Goal: Information Seeking & Learning: Find specific fact

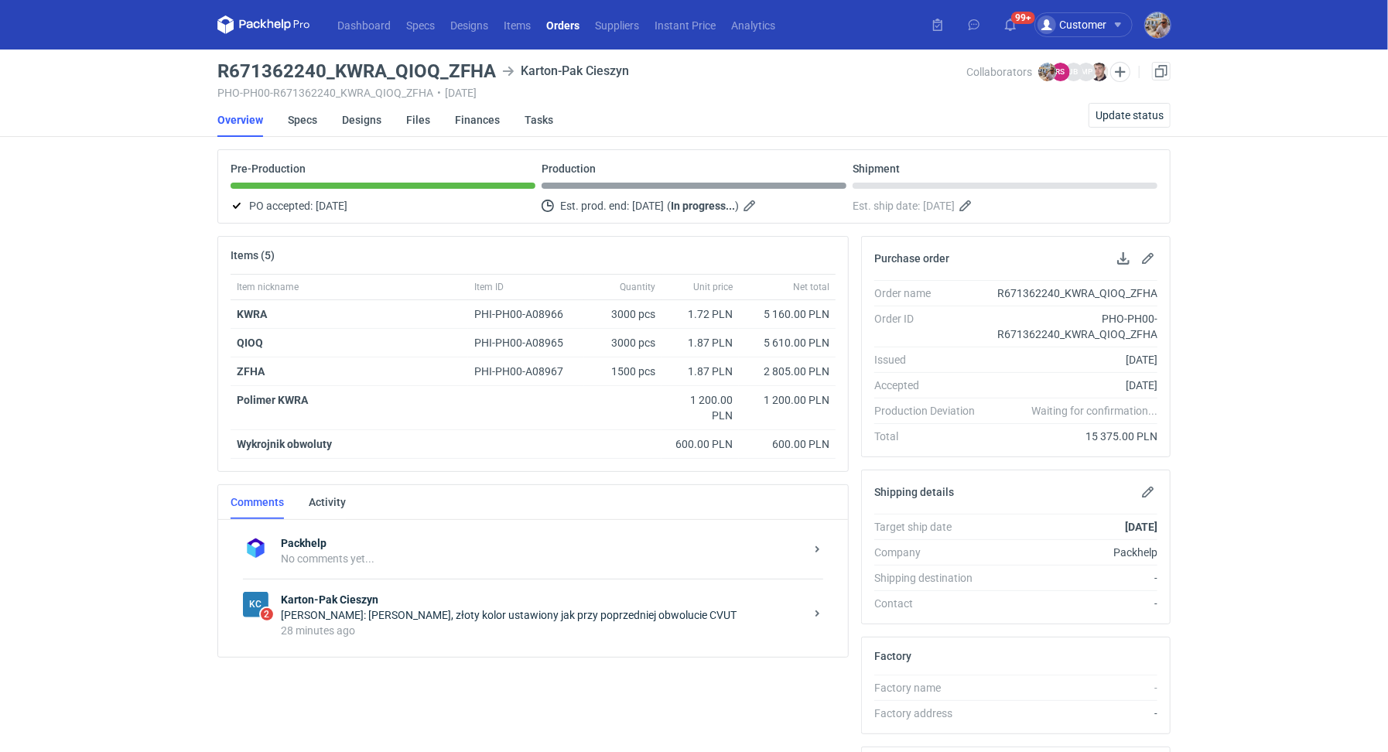
click at [500, 593] on strong "Karton-Pak Cieszyn" at bounding box center [543, 599] width 524 height 15
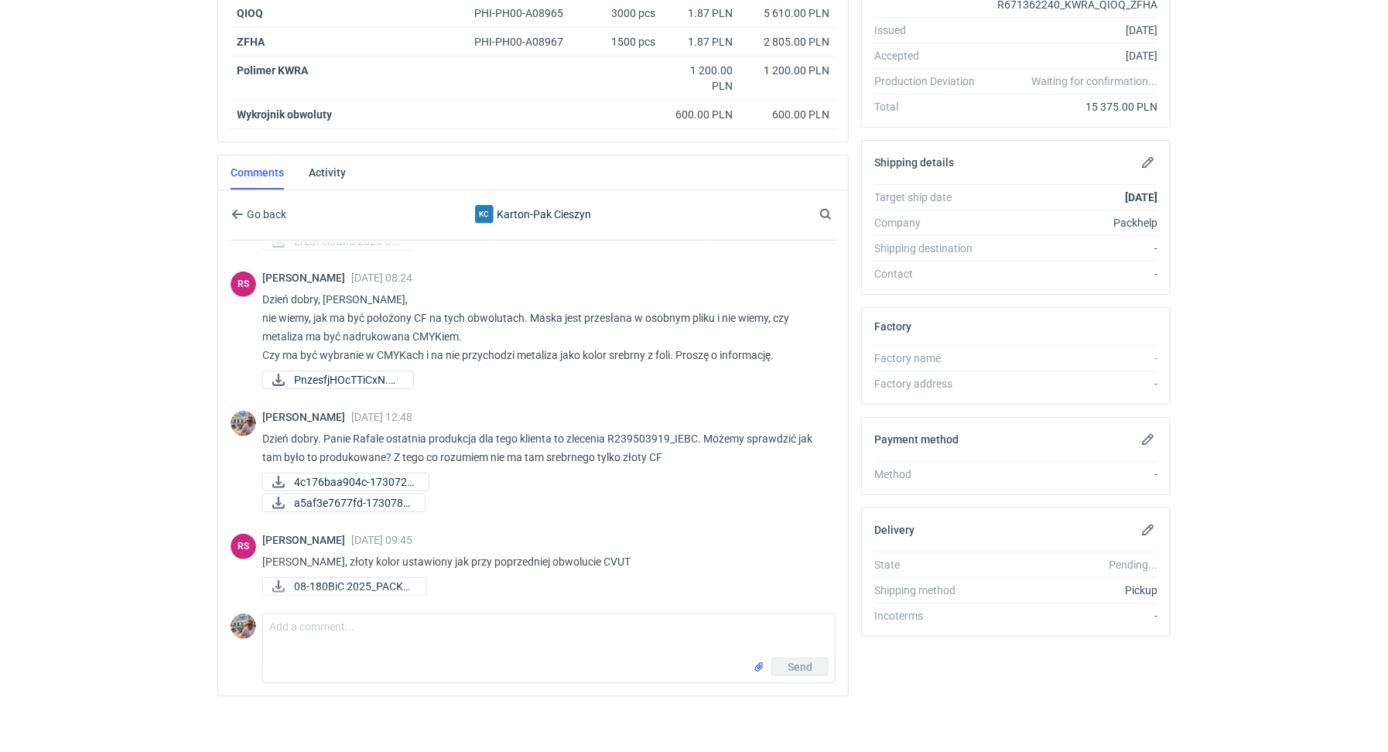
scroll to position [600, 0]
click at [369, 579] on span "08-180BiC 2025_PACKH..." at bounding box center [354, 586] width 120 height 17
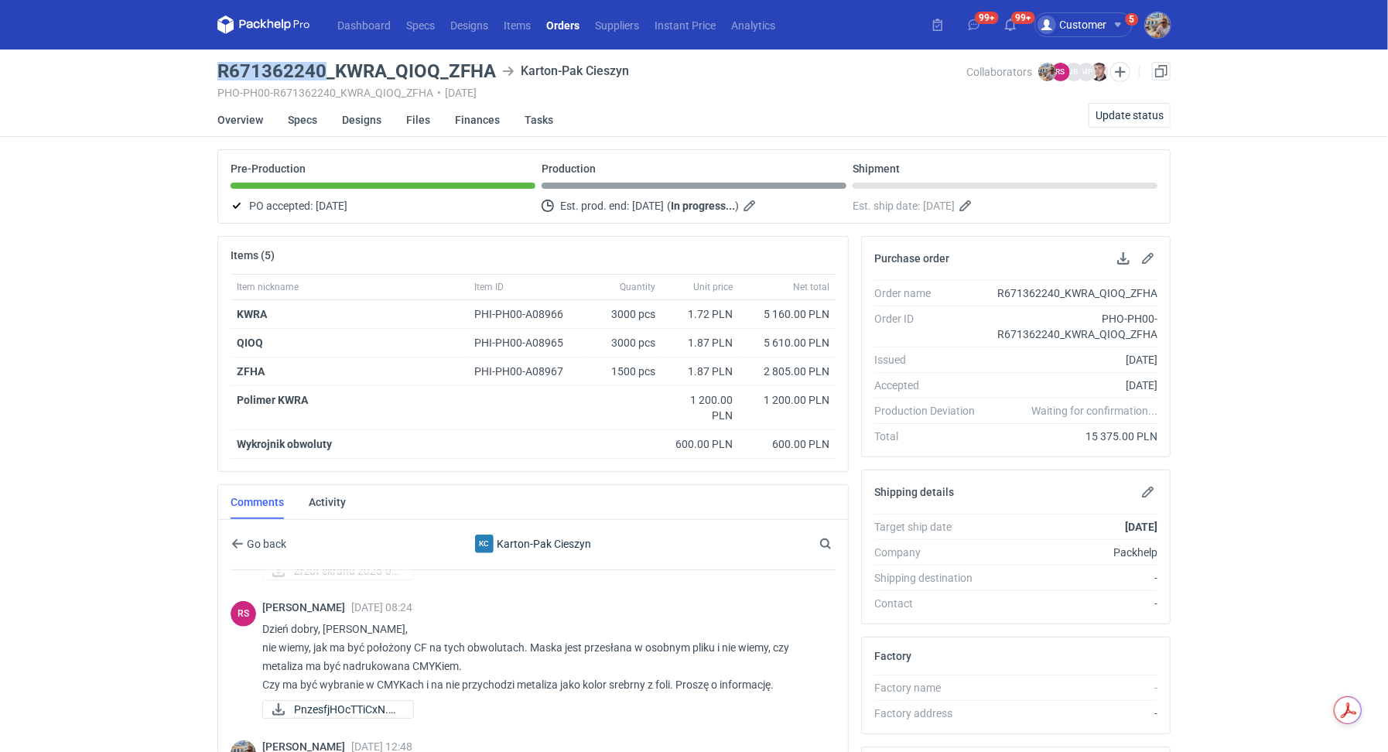
drag, startPoint x: 220, startPoint y: 70, endPoint x: 320, endPoint y: 67, distance: 99.8
click at [320, 67] on h3 "R671362240_KWRA_QIOQ_ZFHA" at bounding box center [356, 71] width 278 height 19
copy h3 "R671362240"
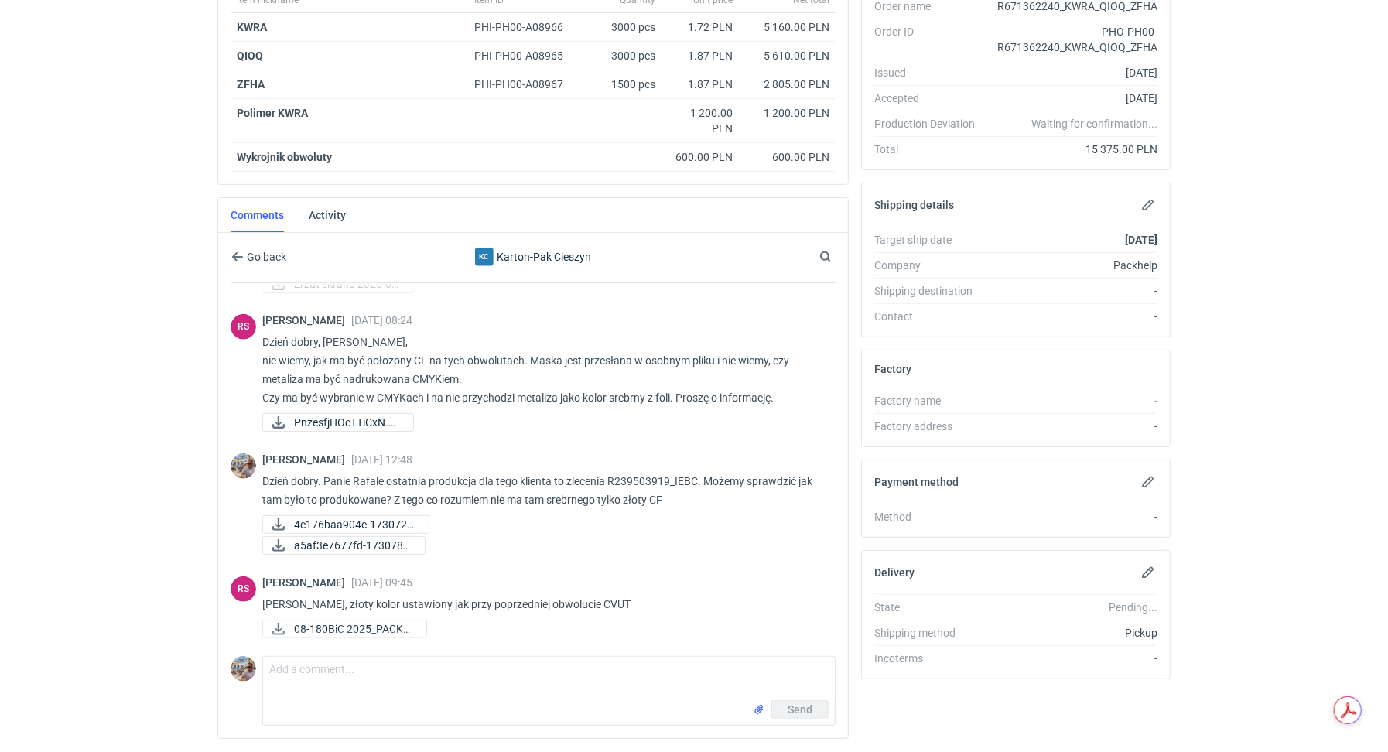
scroll to position [330, 0]
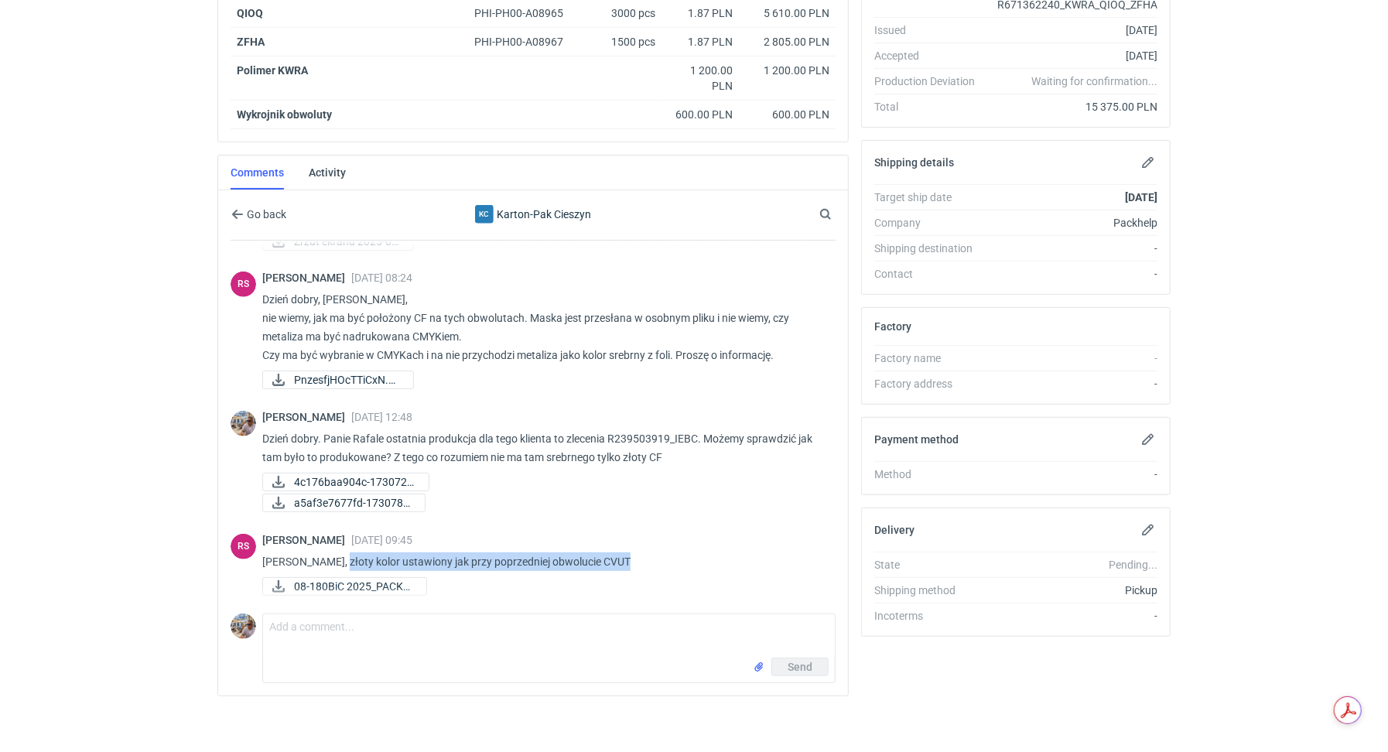
drag, startPoint x: 336, startPoint y: 557, endPoint x: 631, endPoint y: 562, distance: 295.5
click at [631, 562] on p "Panie Michale, złoty kolor ustawiony jak przy poprzedniej obwolucie CVUT" at bounding box center [542, 561] width 561 height 19
copy p "złoty kolor ustawiony jak przy poprzedniej obwolucie CVUT"
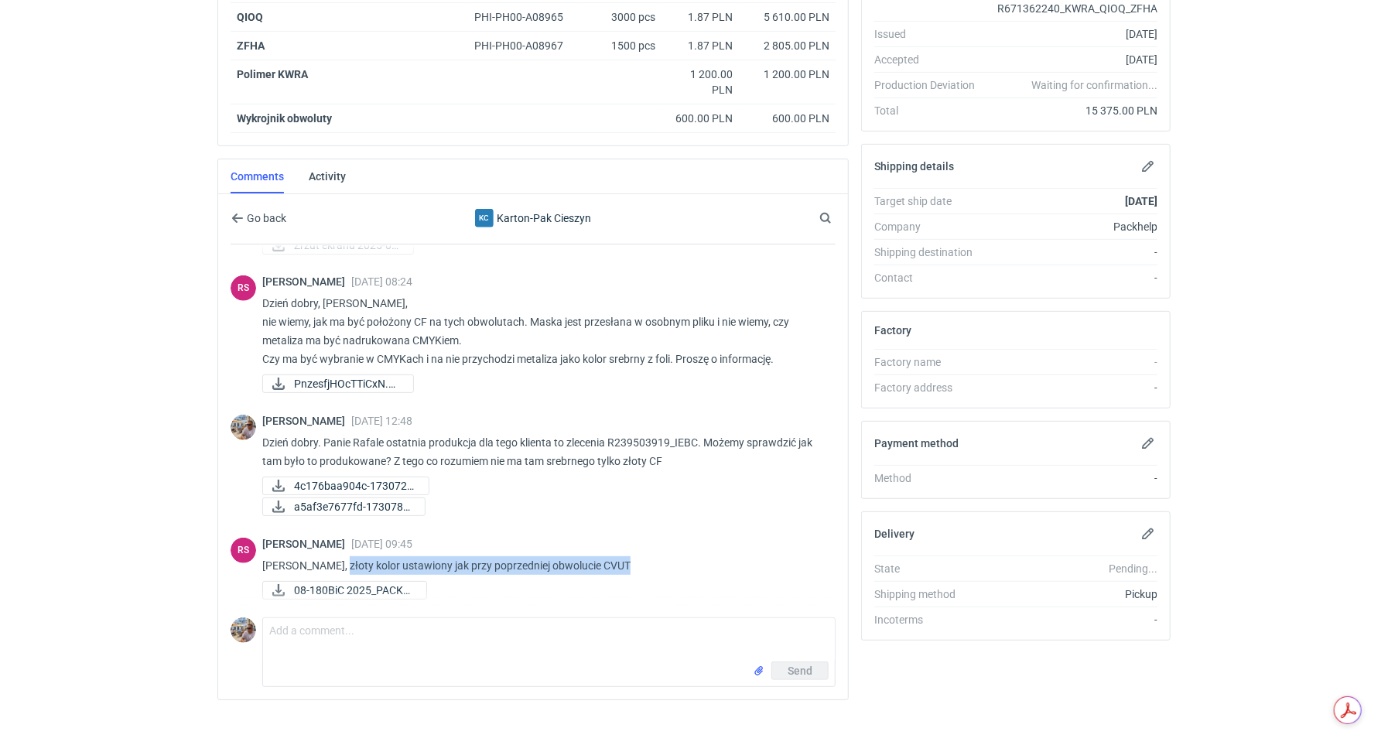
scroll to position [326, 0]
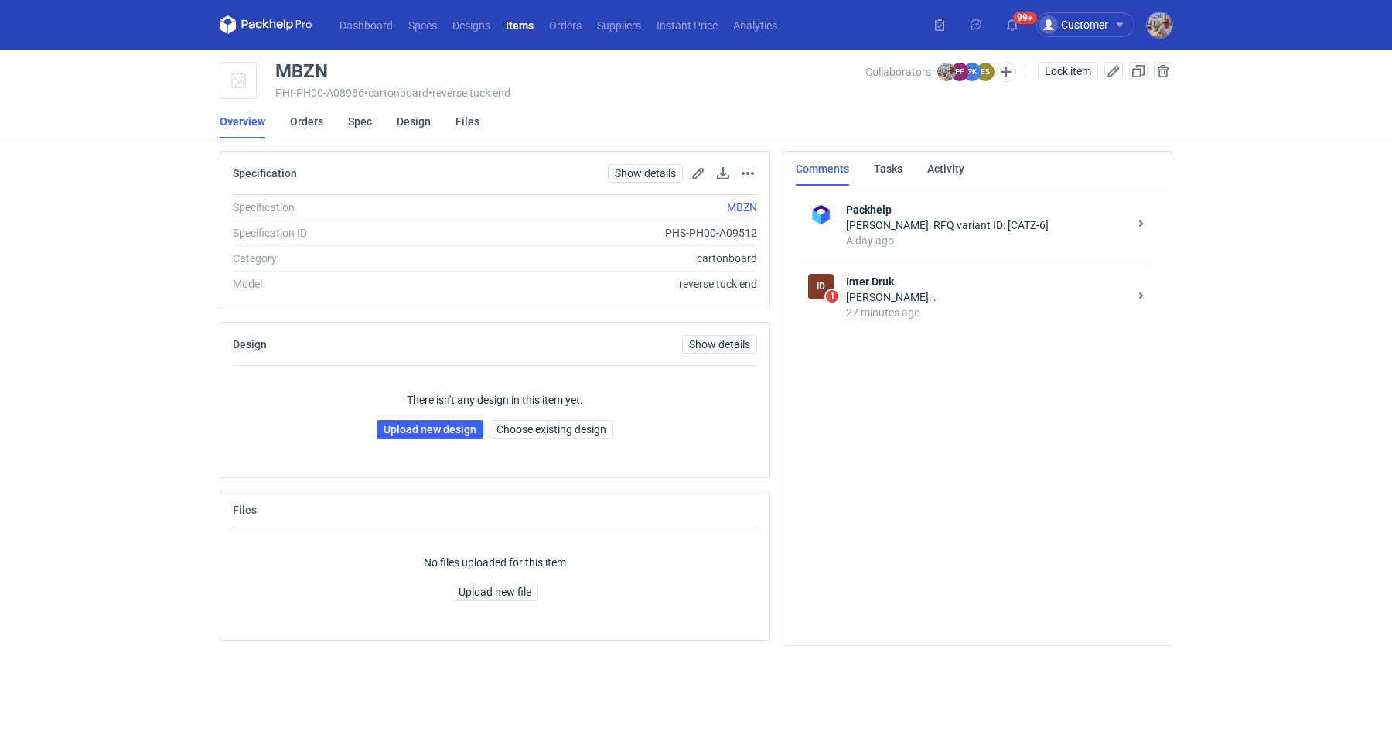
click at [873, 322] on div "ID 1 Inter Druk [PERSON_NAME]: . 27 minutes ago" at bounding box center [977, 297] width 339 height 72
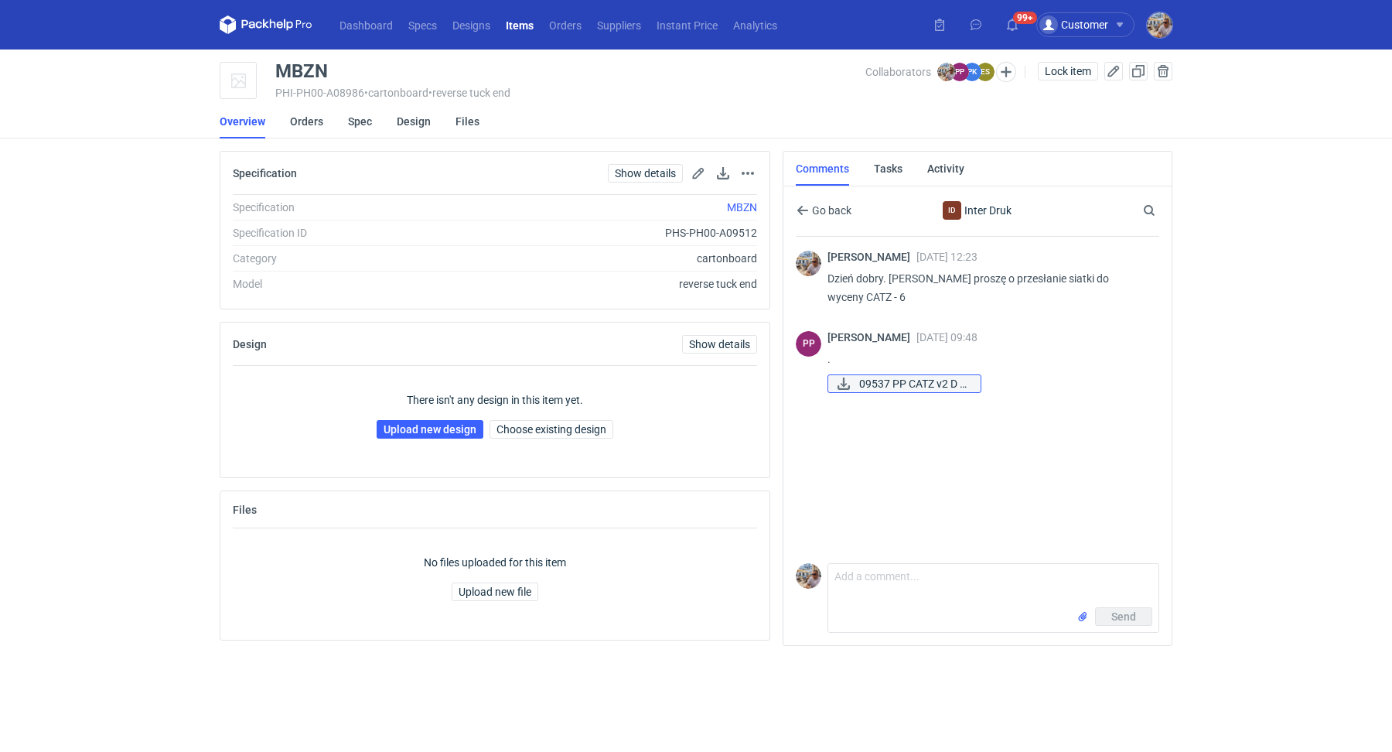
click at [915, 387] on span "09537 PP CATZ v2 D s..." at bounding box center [913, 383] width 109 height 17
drag, startPoint x: 352, startPoint y: 65, endPoint x: 278, endPoint y: 65, distance: 73.5
click at [278, 65] on div "MBZN" at bounding box center [570, 71] width 590 height 19
copy div "MBZN"
